Goal: Obtain resource: Download file/media

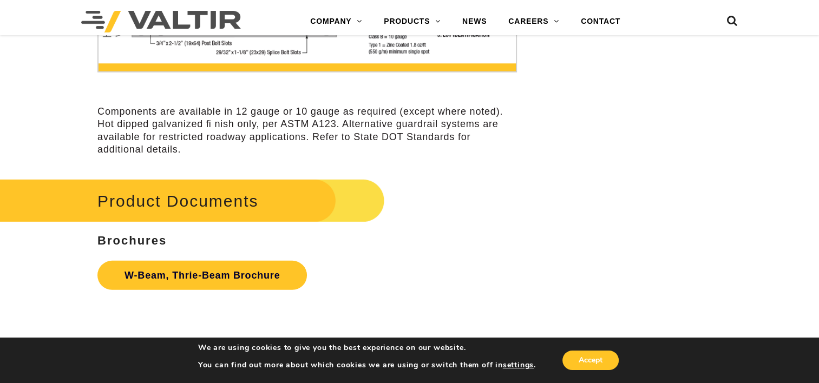
scroll to position [3194, 0]
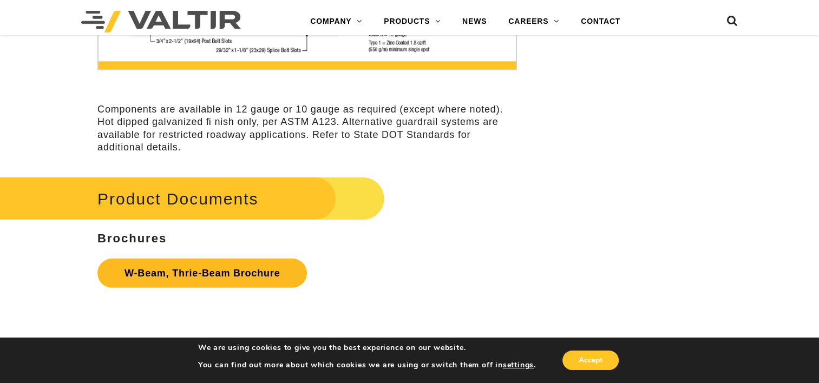
click at [201, 275] on link "W-Beam, Thrie-Beam Brochure" at bounding box center [201, 273] width 209 height 29
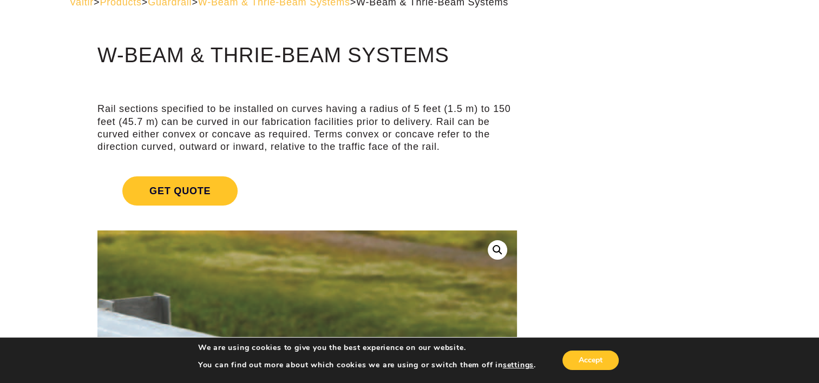
scroll to position [0, 0]
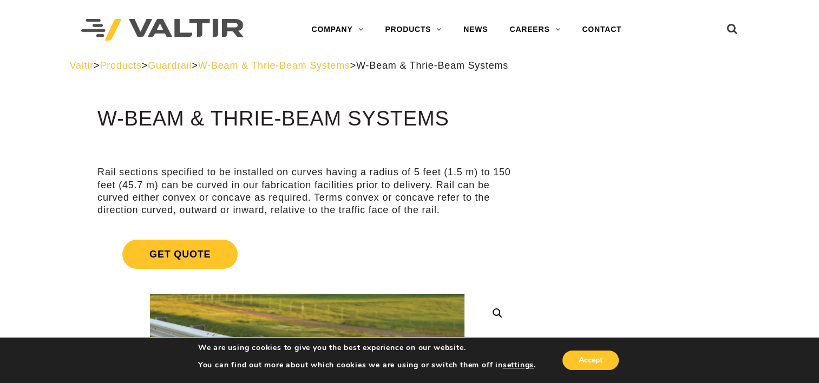
click at [192, 65] on span "Guardrail" at bounding box center [170, 65] width 44 height 11
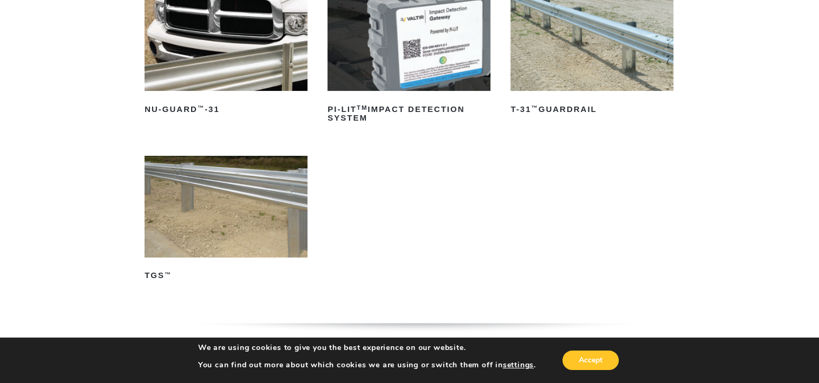
scroll to position [162, 0]
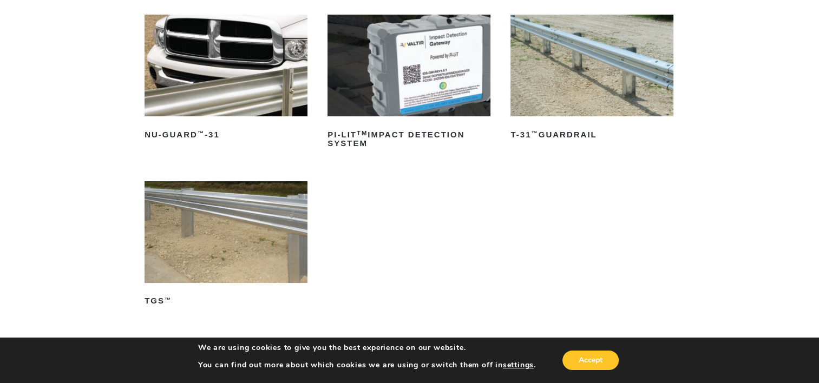
click at [536, 103] on img at bounding box center [591, 66] width 163 height 102
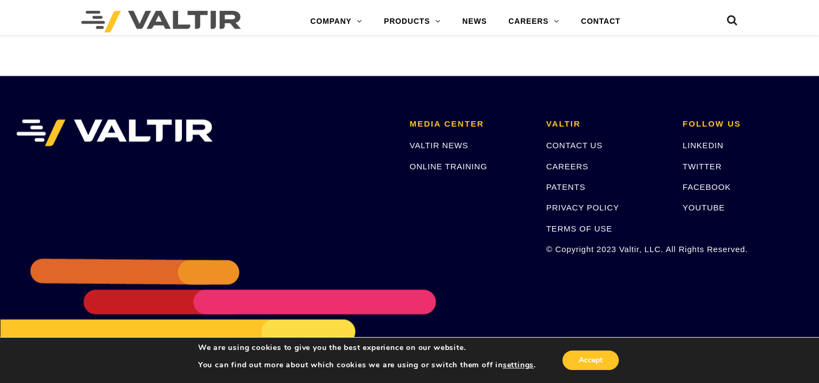
scroll to position [1947, 0]
